Goal: Task Accomplishment & Management: Use online tool/utility

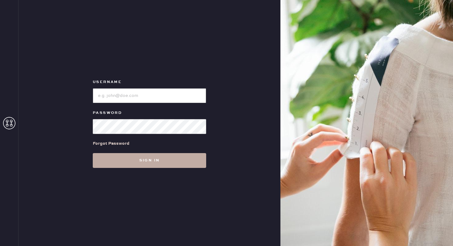
type input "reformationgeorgetown"
click at [156, 159] on button "Sign in" at bounding box center [150, 160] width 114 height 15
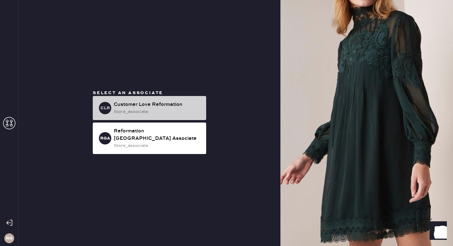
click at [148, 107] on div "Customer Love Reformation" at bounding box center [158, 104] width 88 height 7
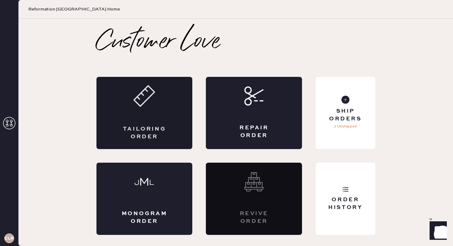
click at [189, 114] on div "Tailoring Order" at bounding box center [145, 113] width 96 height 72
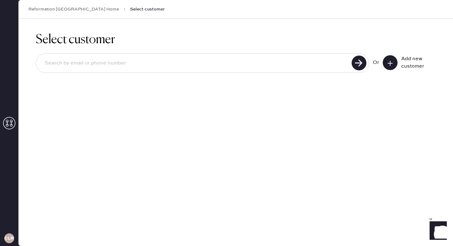
click at [178, 64] on input at bounding box center [195, 63] width 310 height 14
type input "[EMAIL_ADDRESS][DOMAIN_NAME]"
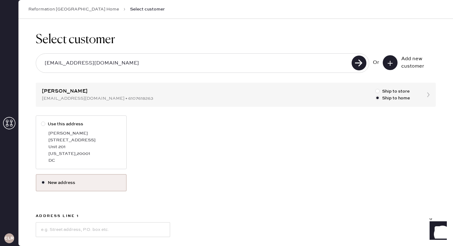
click at [67, 150] on div "Unit 201" at bounding box center [84, 146] width 73 height 7
click at [41, 121] on input "Use this address" at bounding box center [41, 121] width 0 height 0
radio input "true"
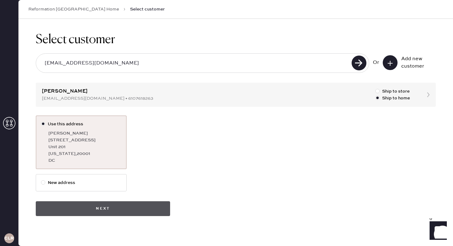
click at [85, 209] on button "Next" at bounding box center [103, 208] width 134 height 15
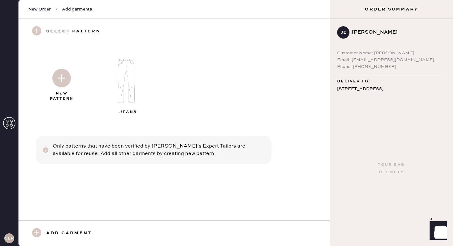
click at [129, 87] on img at bounding box center [129, 80] width 67 height 53
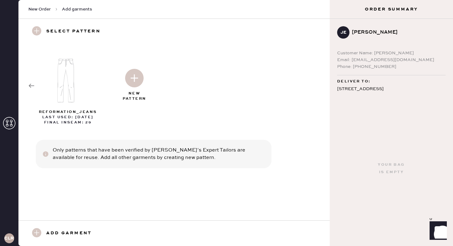
click at [33, 85] on use at bounding box center [32, 86] width 6 height 4
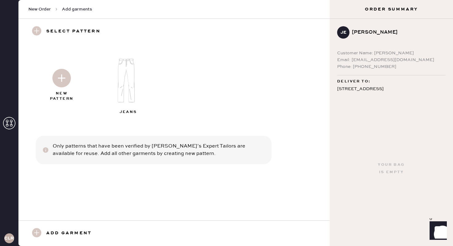
click at [64, 77] on img at bounding box center [61, 78] width 19 height 19
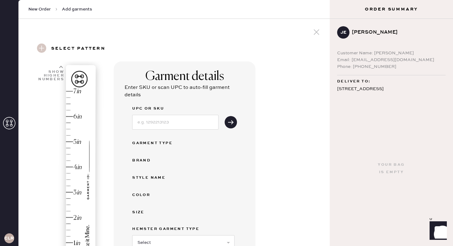
scroll to position [10, 0]
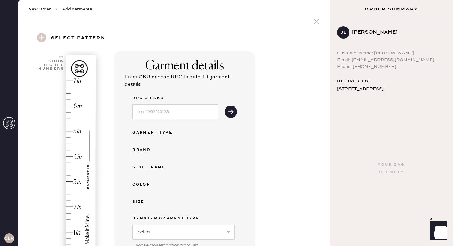
click at [76, 206] on div "Hem here!" at bounding box center [64, 169] width 66 height 182
click at [199, 115] on input at bounding box center [175, 111] width 86 height 15
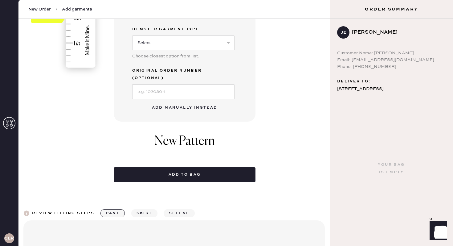
scroll to position [208, 0]
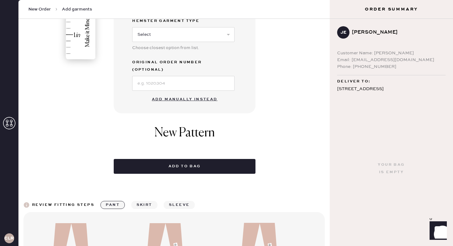
click at [182, 93] on button "Add manually instead" at bounding box center [184, 99] width 73 height 12
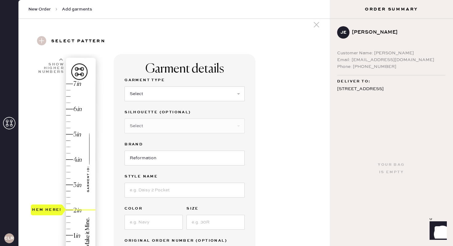
scroll to position [0, 0]
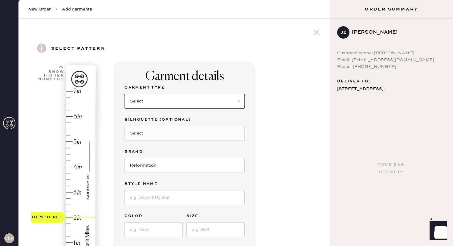
click at [164, 102] on select "Select Basic Skirt Jeans Leggings Pants Shorts Basic Sleeved Dress Basic Sleeve…" at bounding box center [185, 101] width 120 height 15
select select "2"
click at [125, 94] on select "Select Basic Skirt Jeans Leggings Pants Shorts Basic Sleeved Dress Basic Sleeve…" at bounding box center [185, 101] width 120 height 15
click at [166, 131] on select "Select Shorts Cropped Flare Boot Cut Straight Skinny Other" at bounding box center [185, 133] width 120 height 15
click at [125, 126] on select "Select Shorts Cropped Flare Boot Cut Straight Skinny Other" at bounding box center [185, 133] width 120 height 15
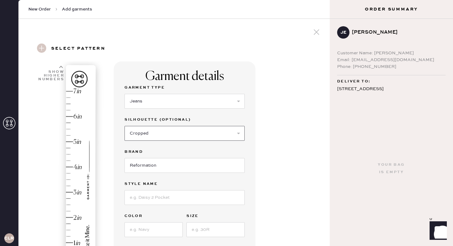
click at [165, 135] on select "Select Shorts Cropped Flare Boot Cut Straight Skinny Other" at bounding box center [185, 133] width 120 height 15
select select "other"
click at [125, 126] on select "Select Shorts Cropped Flare Boot Cut Straight Skinny Other" at bounding box center [185, 133] width 120 height 15
drag, startPoint x: 165, startPoint y: 135, endPoint x: 162, endPoint y: 169, distance: 33.4
click at [162, 169] on input at bounding box center [185, 165] width 120 height 15
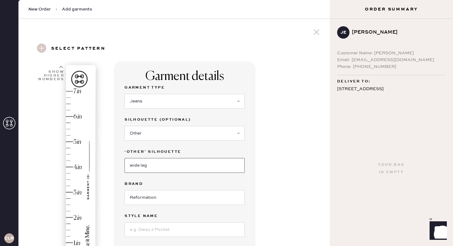
type input "wide leg"
click at [156, 225] on input at bounding box center [185, 229] width 120 height 15
type input "[PERSON_NAME] High Rise Slouchy Wide Leg Jeans"
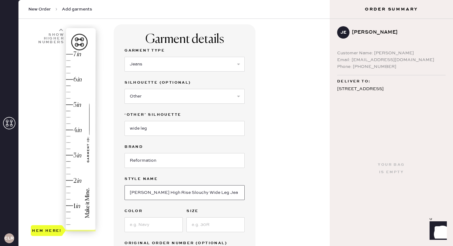
scroll to position [67, 0]
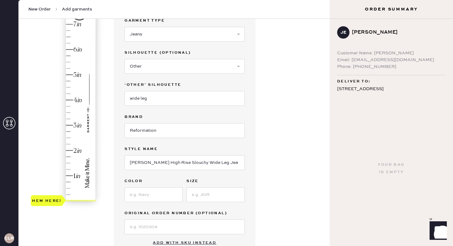
type input "2"
click at [73, 151] on div "Hem here!" at bounding box center [64, 113] width 66 height 182
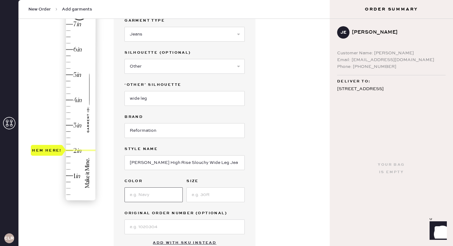
click at [143, 198] on input at bounding box center [154, 194] width 58 height 15
click at [161, 193] on input "24" at bounding box center [154, 194] width 58 height 15
type input "2"
type input "ondine"
click at [223, 196] on input at bounding box center [216, 194] width 58 height 15
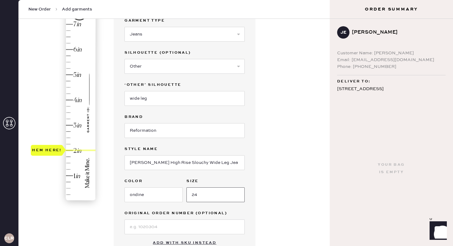
type input "24"
click at [245, 211] on div "Garment details Garment Type Select Basic Skirt Jeans Leggings Pants Shorts Bas…" at bounding box center [185, 125] width 142 height 262
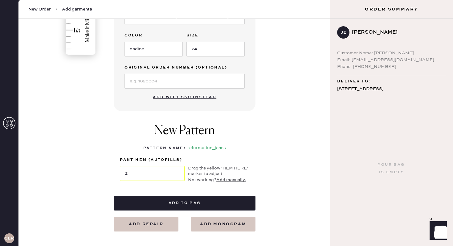
scroll to position [213, 0]
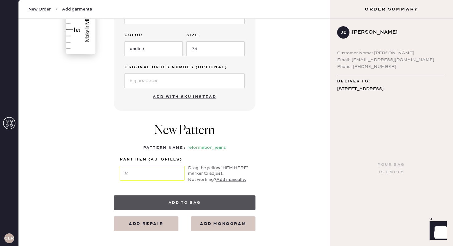
click at [200, 201] on button "Add to bag" at bounding box center [185, 202] width 142 height 15
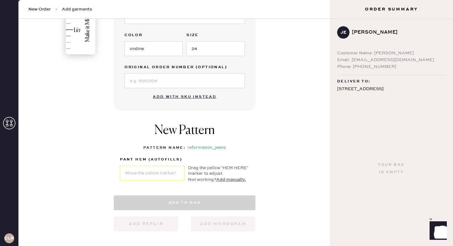
select select "2"
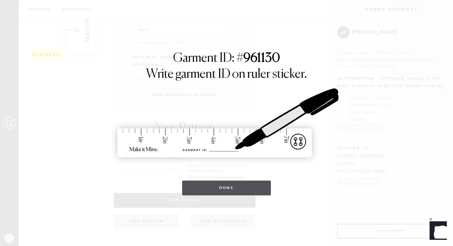
click at [231, 192] on button "Done" at bounding box center [226, 187] width 89 height 15
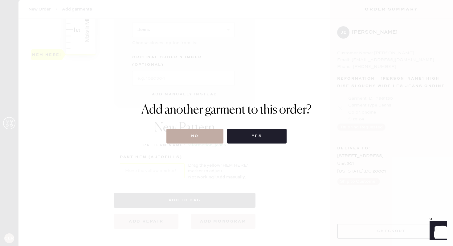
click at [201, 138] on button "No" at bounding box center [195, 136] width 57 height 15
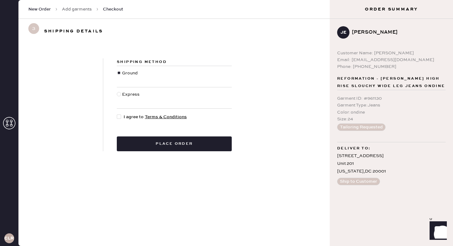
click at [120, 93] on div at bounding box center [119, 94] width 4 height 4
click at [117, 91] on input "Express" at bounding box center [117, 91] width 0 height 0
radio input "true"
click at [118, 69] on div "Ground" at bounding box center [174, 76] width 115 height 21
click at [119, 72] on div at bounding box center [119, 73] width 4 height 4
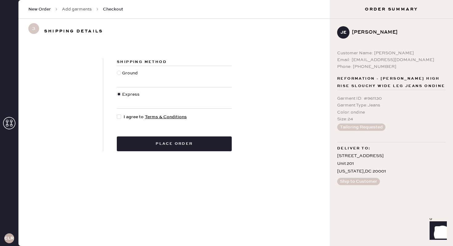
click at [117, 70] on input "Ground" at bounding box center [117, 70] width 0 height 0
radio input "true"
click at [118, 117] on div at bounding box center [119, 116] width 4 height 4
click at [117, 114] on input "I agree to Terms & Conditions" at bounding box center [117, 114] width 0 height 0
checkbox input "true"
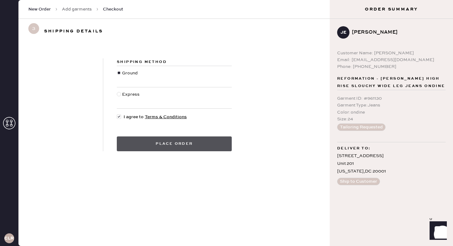
click at [127, 140] on button "Place order" at bounding box center [174, 143] width 115 height 15
